Goal: Task Accomplishment & Management: Complete application form

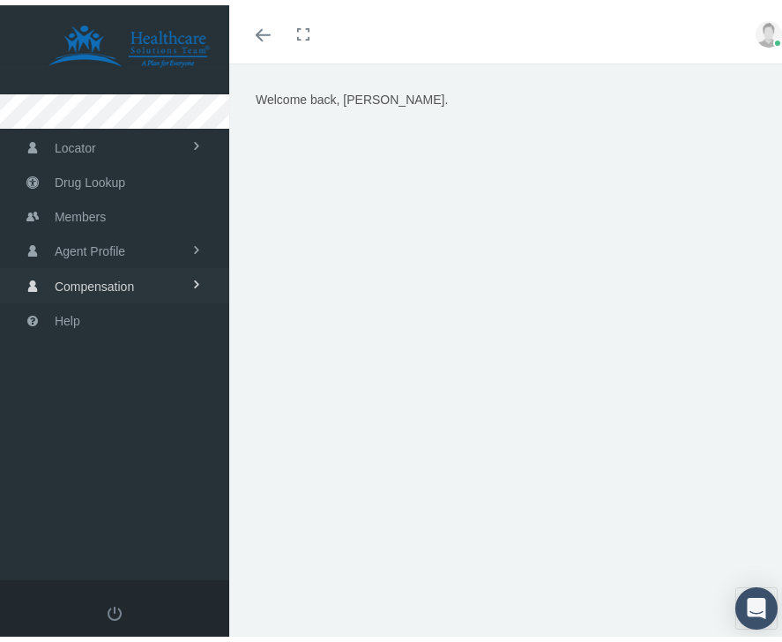
click at [110, 281] on span "Compensation" at bounding box center [94, 280] width 79 height 33
click at [118, 257] on span "Agent Profile" at bounding box center [90, 245] width 71 height 33
click at [83, 142] on span "Locator" at bounding box center [75, 142] width 41 height 33
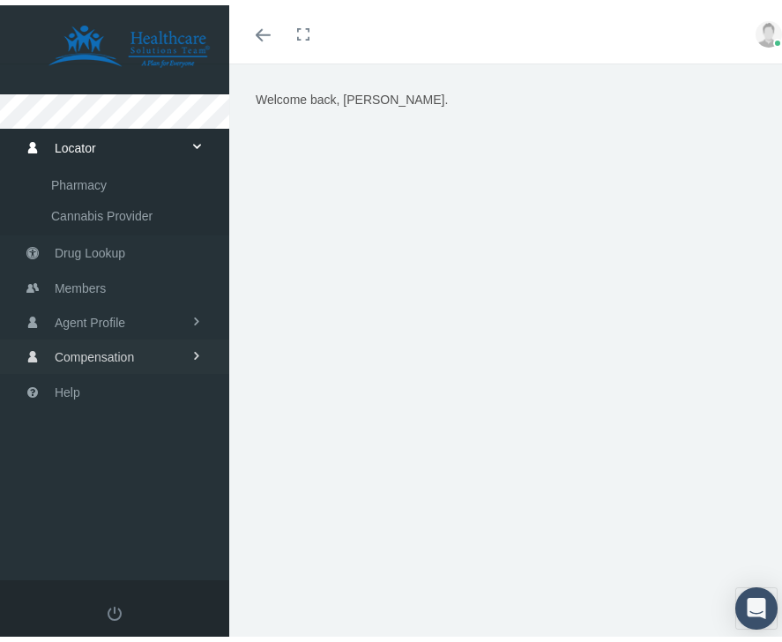
click at [116, 353] on span "Compensation" at bounding box center [94, 351] width 79 height 33
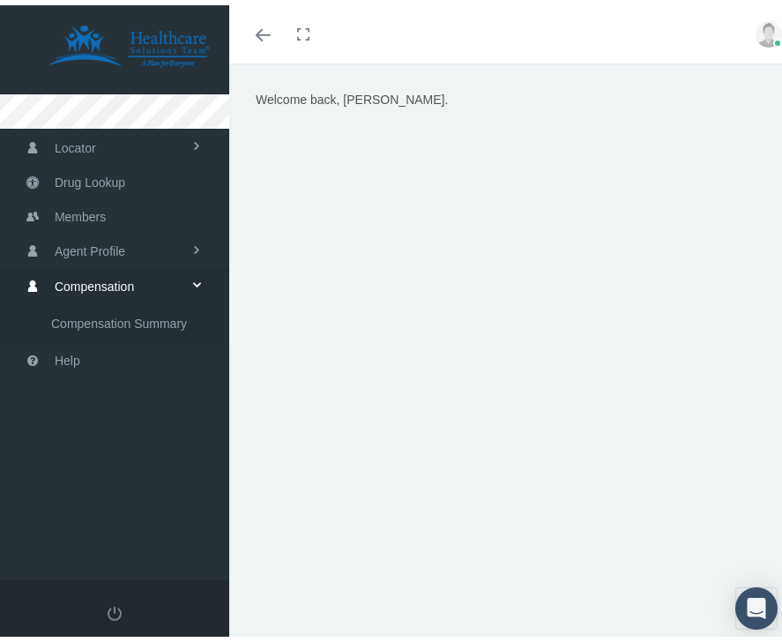
click at [267, 29] on span at bounding box center [263, 30] width 15 height 2
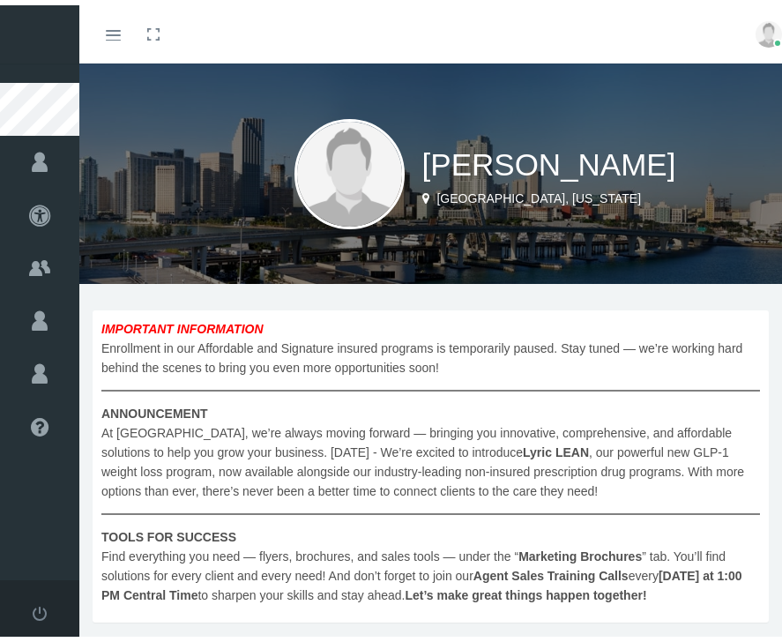
scroll to position [346, 0]
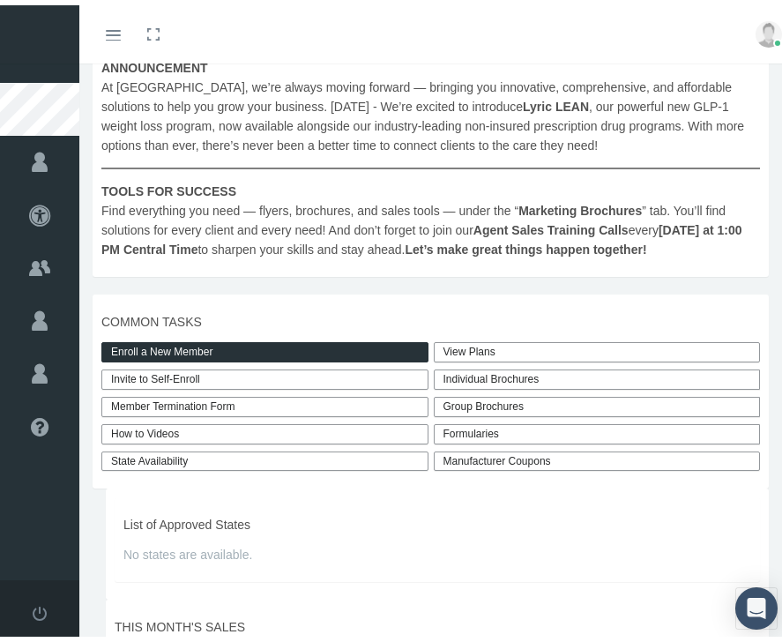
click at [163, 348] on link "Enroll a New Member" at bounding box center [264, 347] width 327 height 20
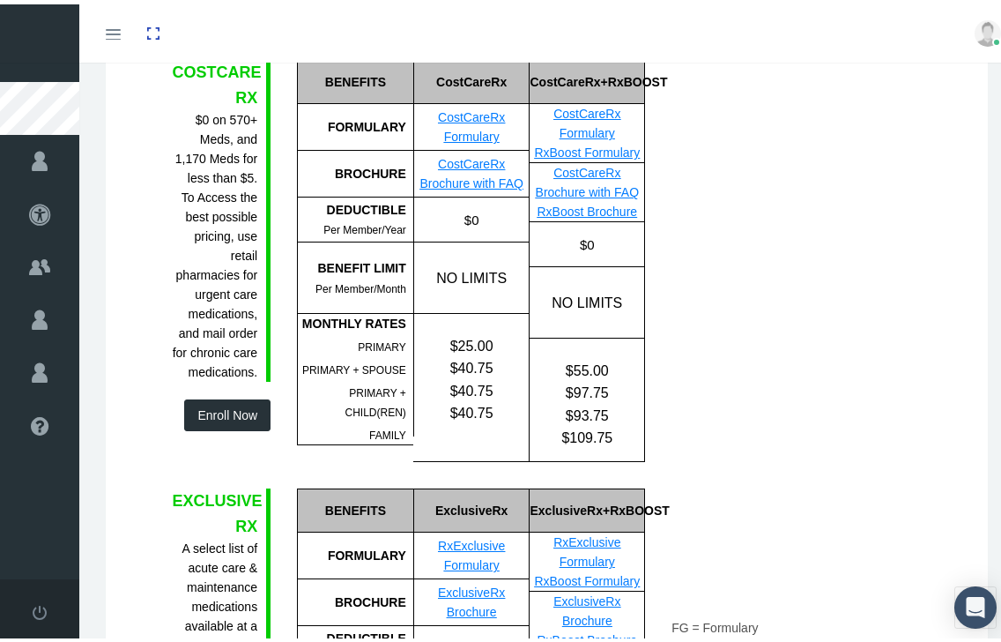
scroll to position [359, 0]
